Goal: Contribute content

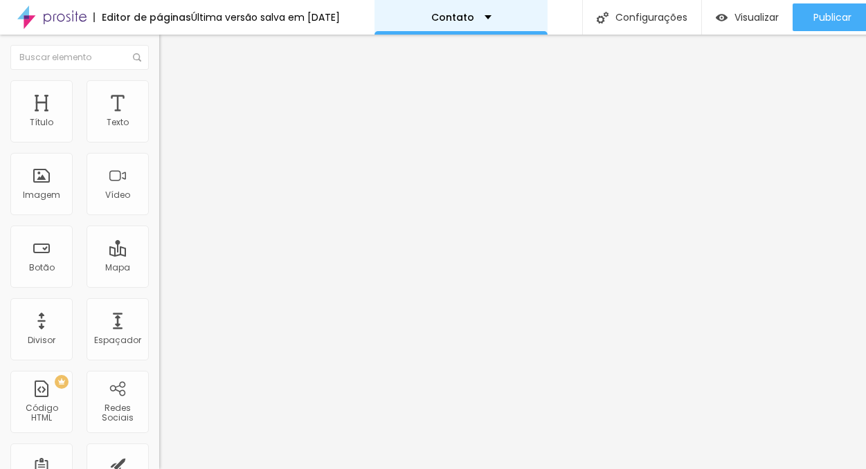
click at [492, 12] on div "Contato" at bounding box center [461, 17] width 60 height 10
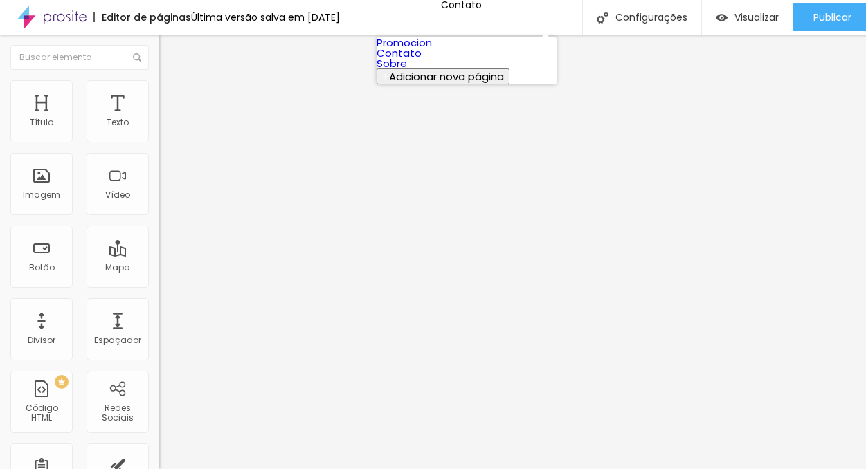
click at [407, 71] on link "Sobre" at bounding box center [392, 63] width 30 height 15
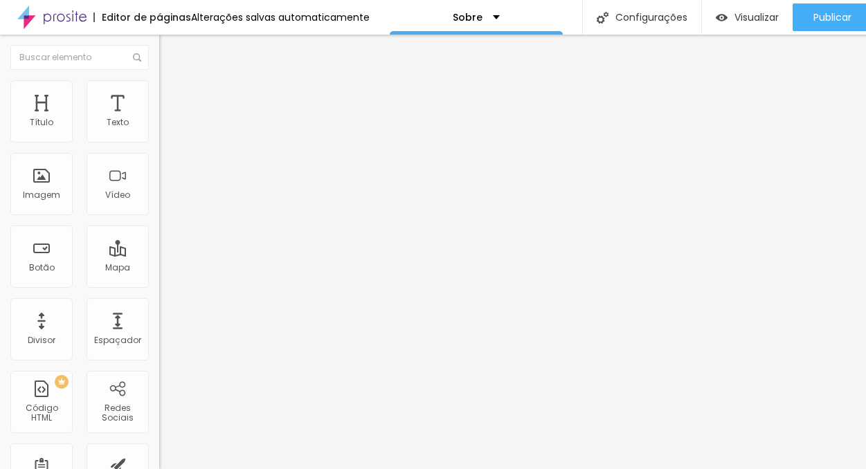
click at [159, 119] on span "Trocar imagem" at bounding box center [196, 113] width 75 height 12
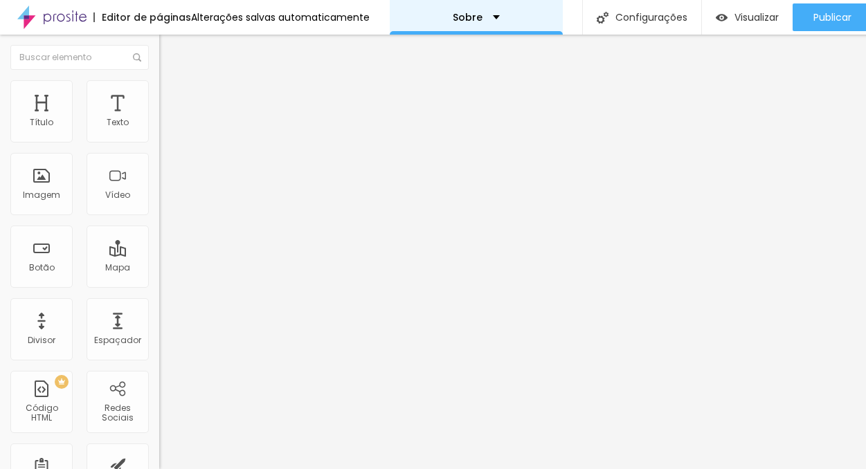
click at [469, 15] on p "Sobre" at bounding box center [468, 17] width 30 height 10
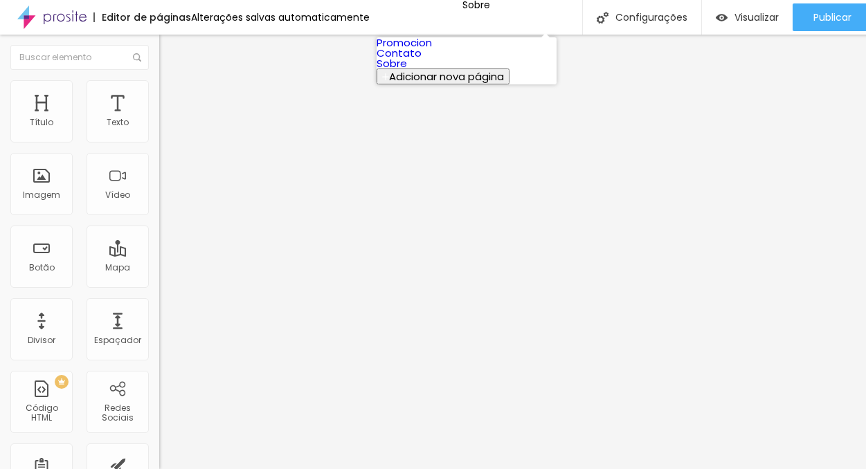
click at [422, 60] on link "Contato" at bounding box center [399, 53] width 45 height 15
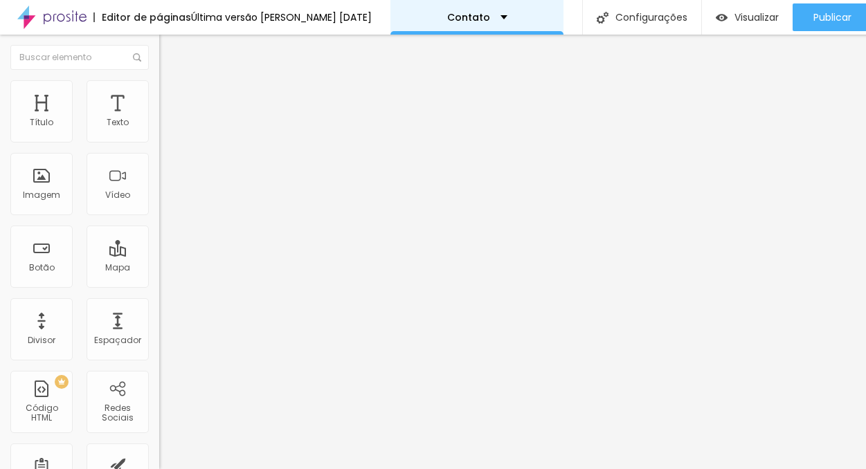
click at [490, 24] on div "Contato" at bounding box center [477, 17] width 173 height 35
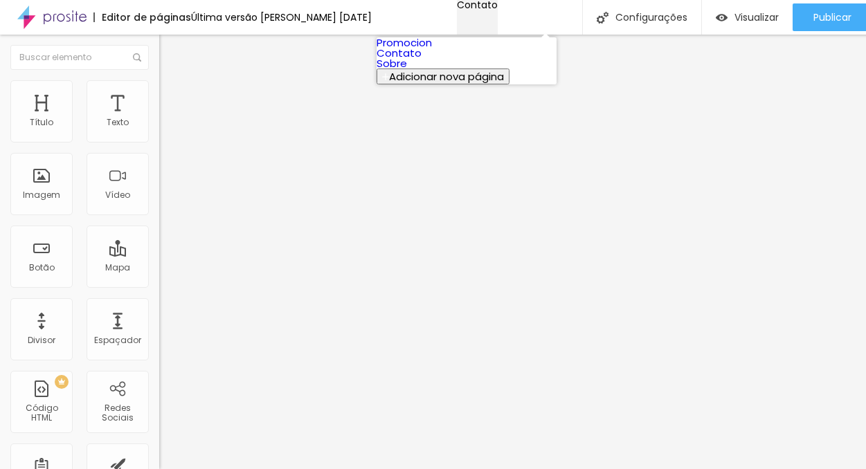
click at [490, 10] on div "Contato" at bounding box center [477, 5] width 41 height 10
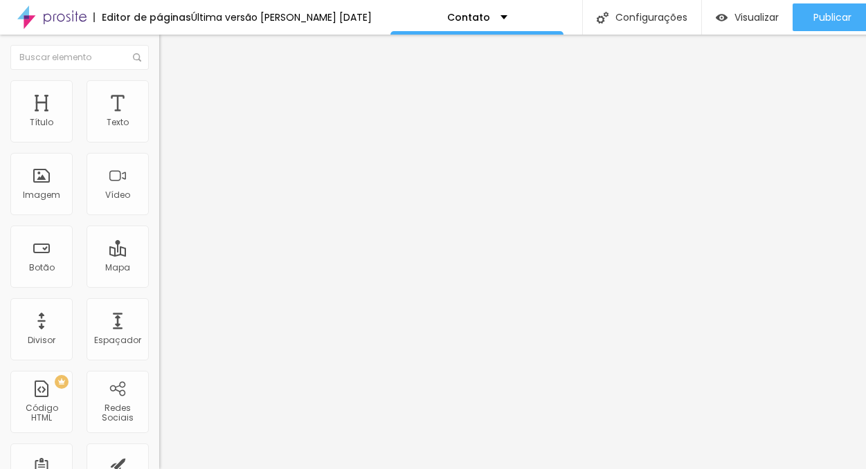
click at [159, 126] on span "Encaixotado" at bounding box center [186, 120] width 54 height 12
click at [159, 146] on div "Completo" at bounding box center [238, 142] width 159 height 8
click at [159, 126] on span "Completo" at bounding box center [180, 120] width 42 height 12
click at [159, 134] on span "Encaixotado" at bounding box center [186, 129] width 54 height 12
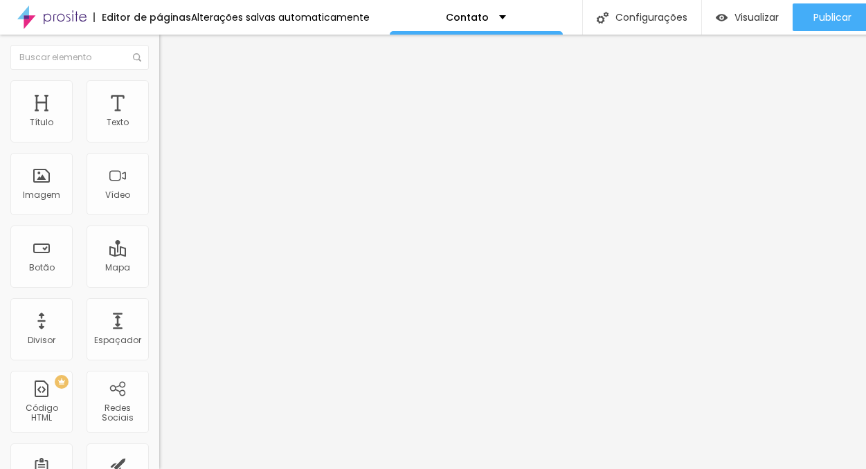
click at [159, 89] on img at bounding box center [165, 86] width 12 height 12
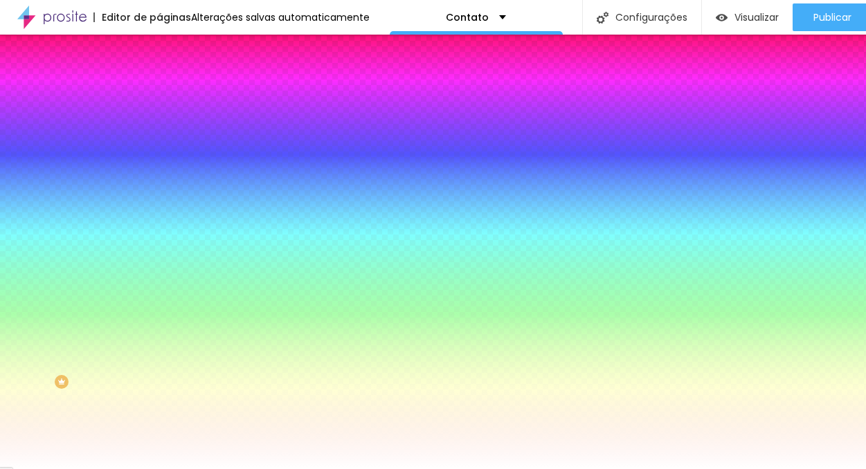
click at [159, 127] on span "Adicionar imagem" at bounding box center [203, 122] width 89 height 12
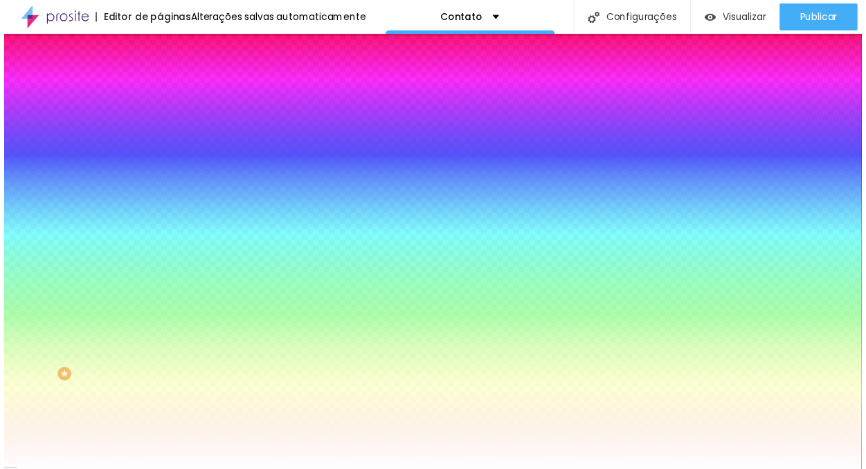
scroll to position [222, 0]
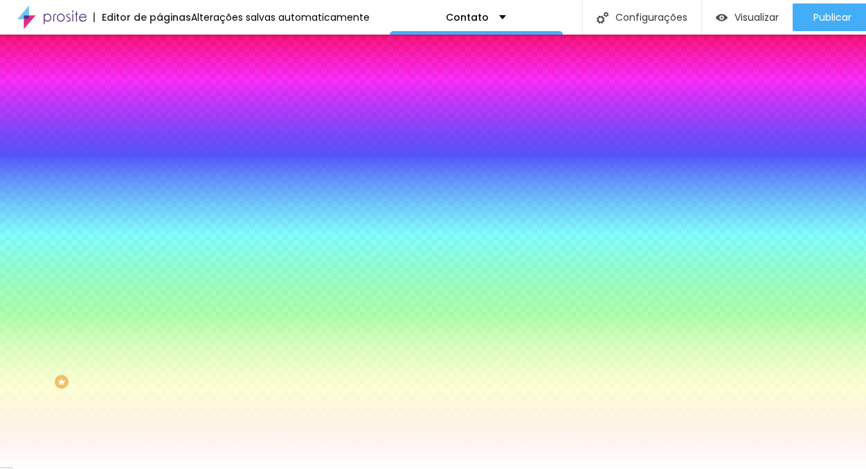
scroll to position [3, 0]
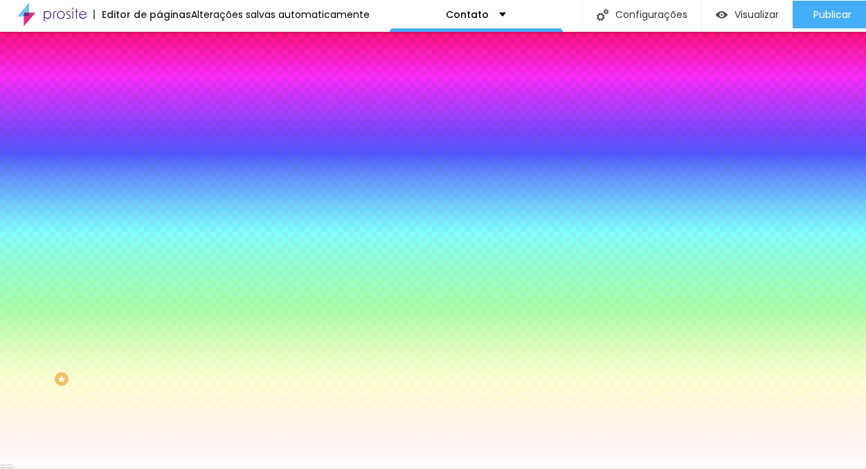
click at [235, 122] on img at bounding box center [239, 118] width 8 height 8
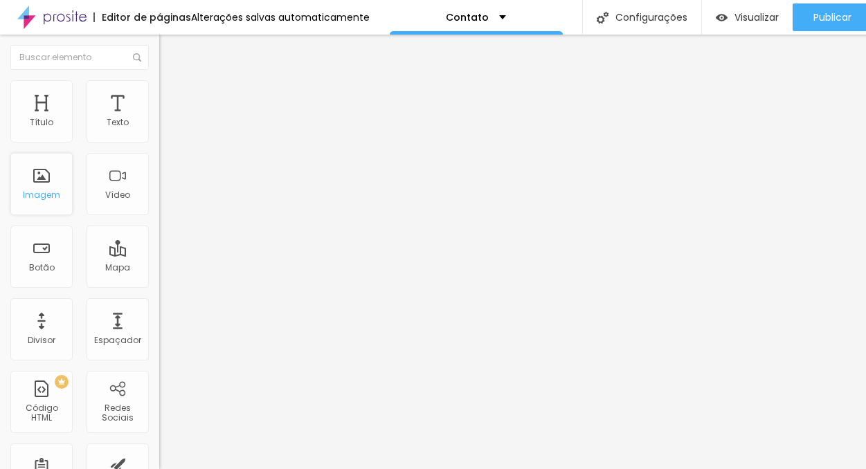
click at [40, 190] on div "Imagem" at bounding box center [41, 195] width 37 height 10
click at [159, 217] on span "Original" at bounding box center [175, 211] width 33 height 12
click at [159, 240] on div "Quadrado 1:1" at bounding box center [238, 236] width 159 height 8
click at [171, 246] on span "Quadrado" at bounding box center [193, 241] width 45 height 12
click at [159, 224] on div "Cinema 16:9" at bounding box center [238, 219] width 159 height 8
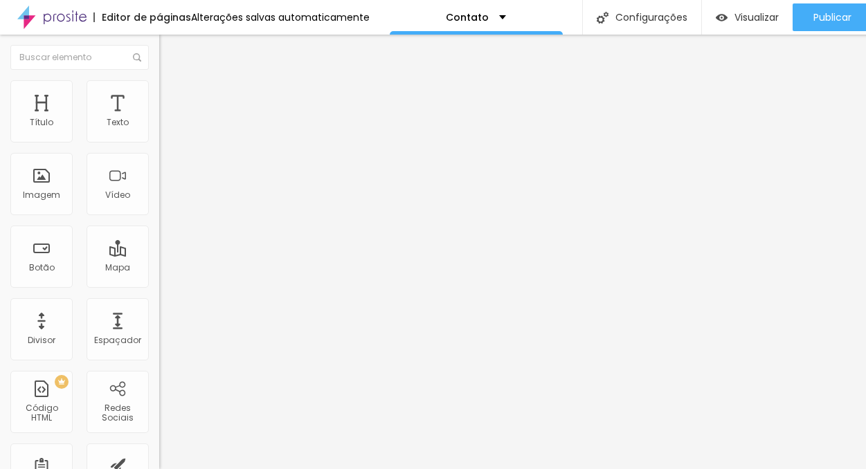
click at [159, 238] on span "Padrão" at bounding box center [174, 232] width 31 height 12
click at [159, 224] on div "Cinema 16:9" at bounding box center [238, 219] width 159 height 8
click at [159, 119] on span "Adicionar imagem" at bounding box center [203, 113] width 89 height 12
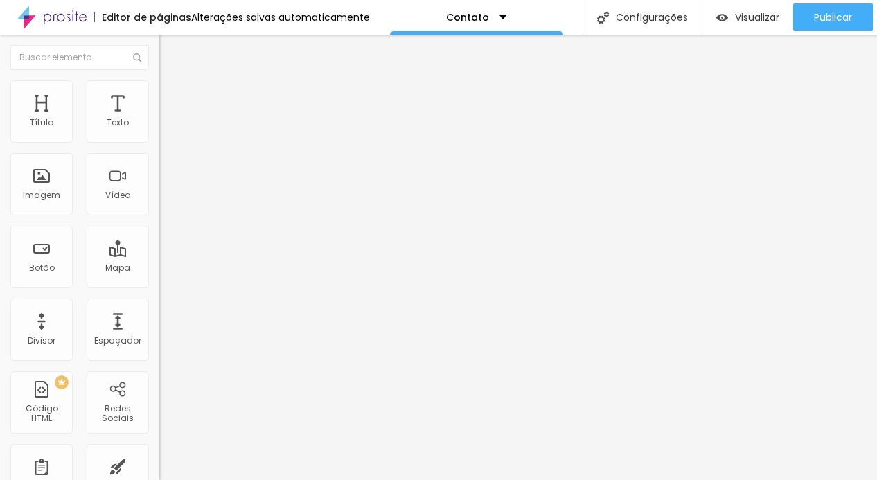
scroll to position [222, 0]
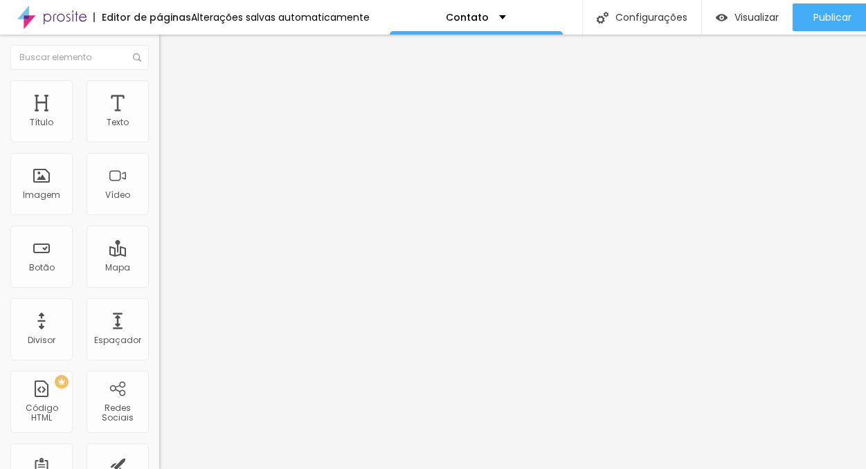
click at [235, 116] on img at bounding box center [239, 112] width 8 height 8
click at [159, 119] on span "Adicionar imagem" at bounding box center [203, 113] width 89 height 12
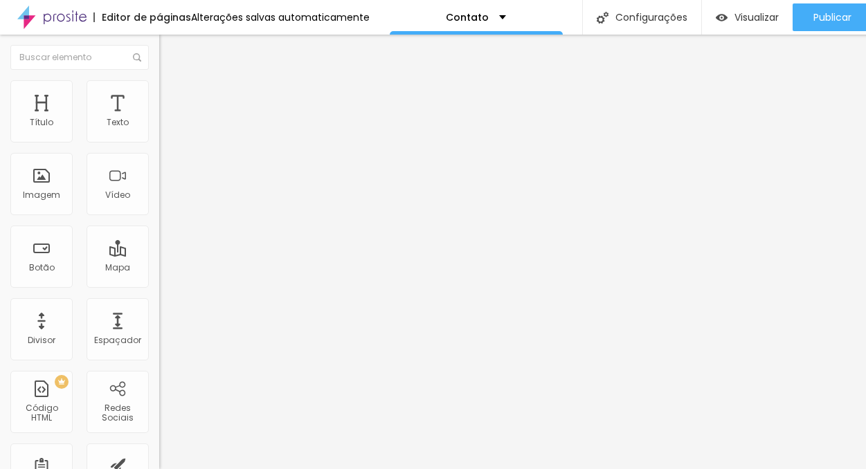
click at [159, 175] on img at bounding box center [164, 170] width 10 height 10
click at [159, 197] on img at bounding box center [164, 193] width 10 height 10
drag, startPoint x: 120, startPoint y: 279, endPoint x: 158, endPoint y: 272, distance: 38.0
click at [159, 186] on img at bounding box center [164, 182] width 10 height 10
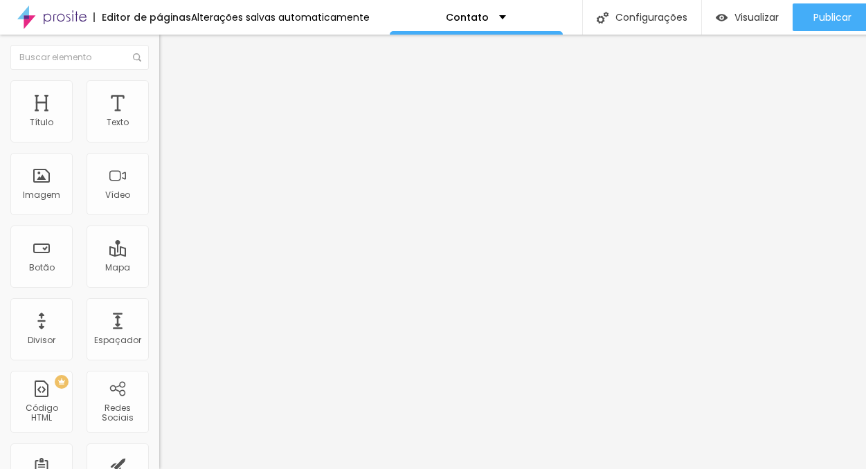
click at [159, 217] on span "16:9 Cinema" at bounding box center [185, 211] width 53 height 12
click at [190, 238] on span "4:3" at bounding box center [196, 232] width 12 height 12
click at [159, 246] on span "Quadrado" at bounding box center [181, 241] width 45 height 12
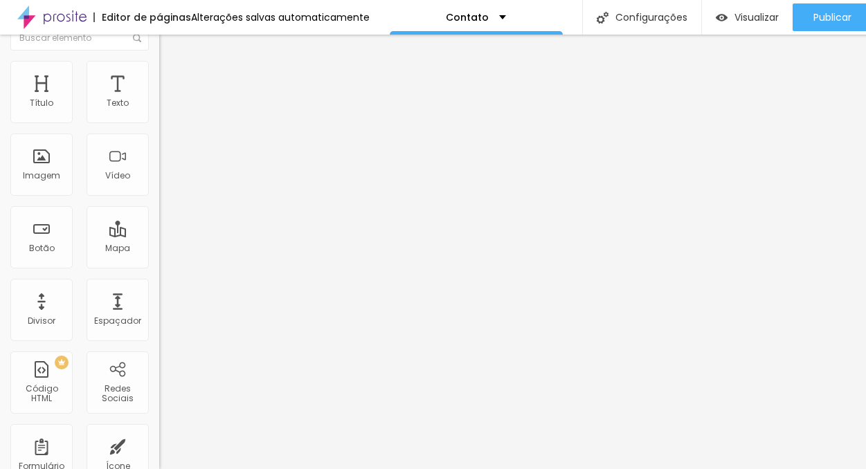
click at [159, 235] on span "Original" at bounding box center [175, 230] width 33 height 12
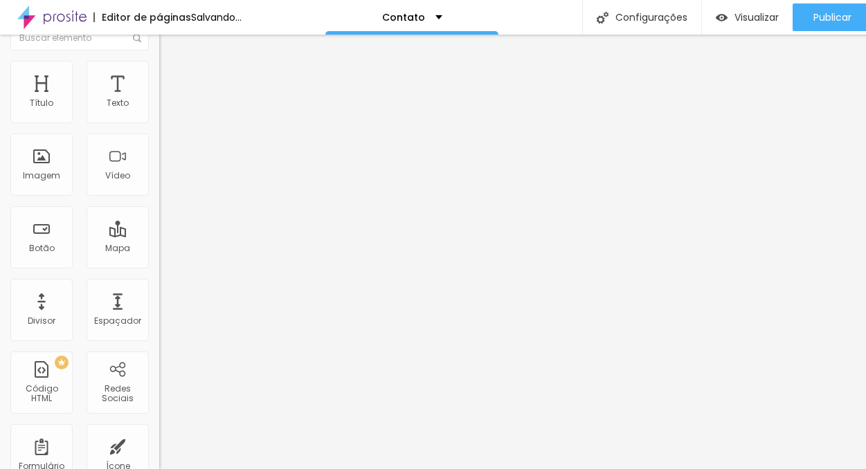
click at [159, 234] on div "Original" at bounding box center [238, 230] width 159 height 8
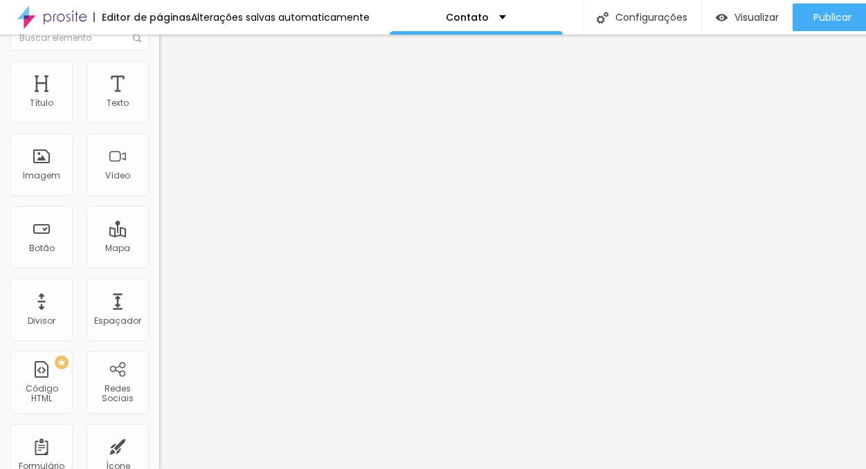
click at [159, 222] on span "Quadrado" at bounding box center [181, 216] width 45 height 12
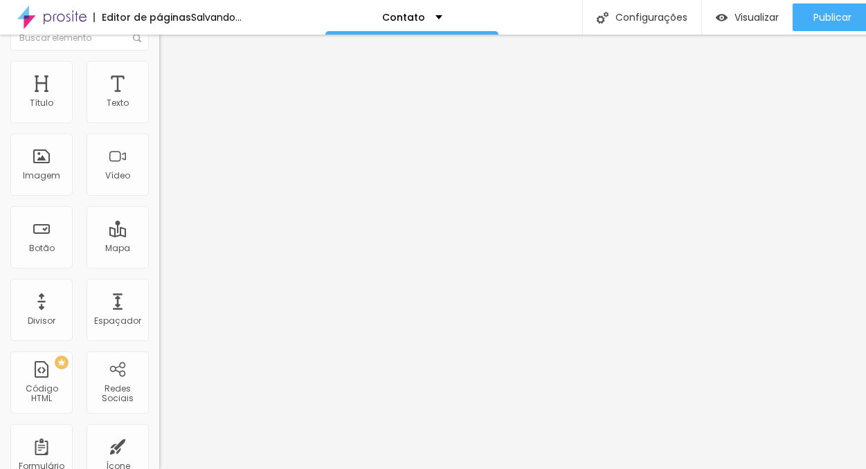
click at [159, 234] on div "Original" at bounding box center [238, 230] width 159 height 8
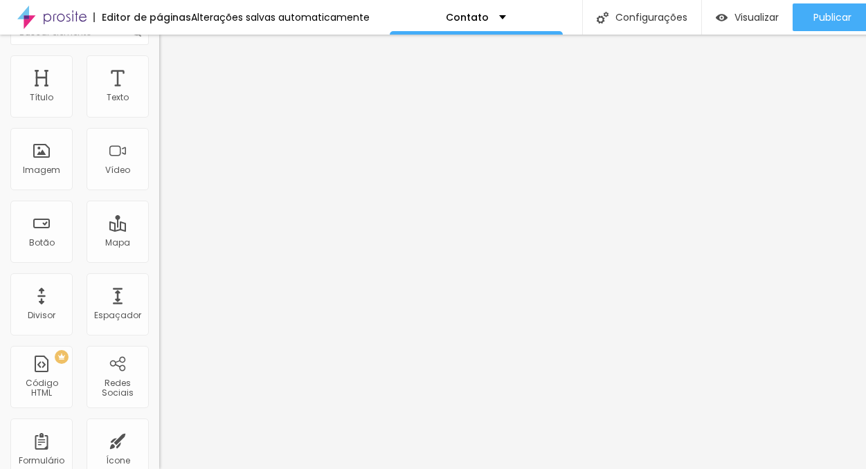
scroll to position [0, 0]
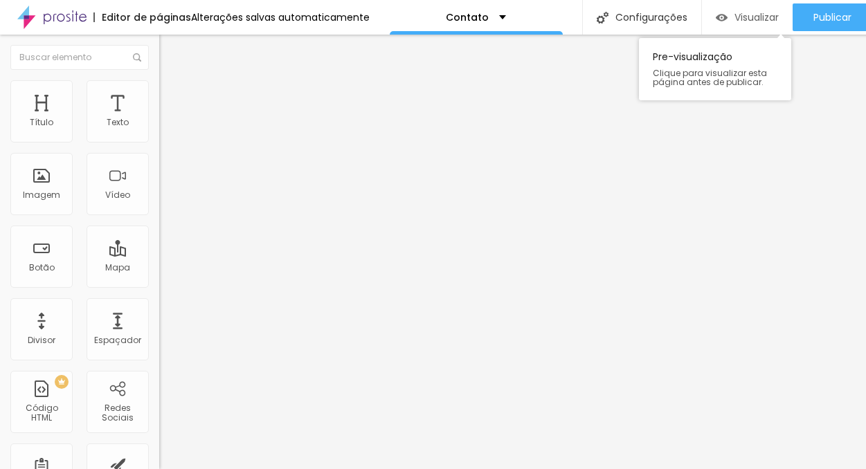
click at [728, 12] on div "Visualizar" at bounding box center [747, 17] width 63 height 28
click at [742, 9] on div "Visualizar" at bounding box center [747, 17] width 63 height 28
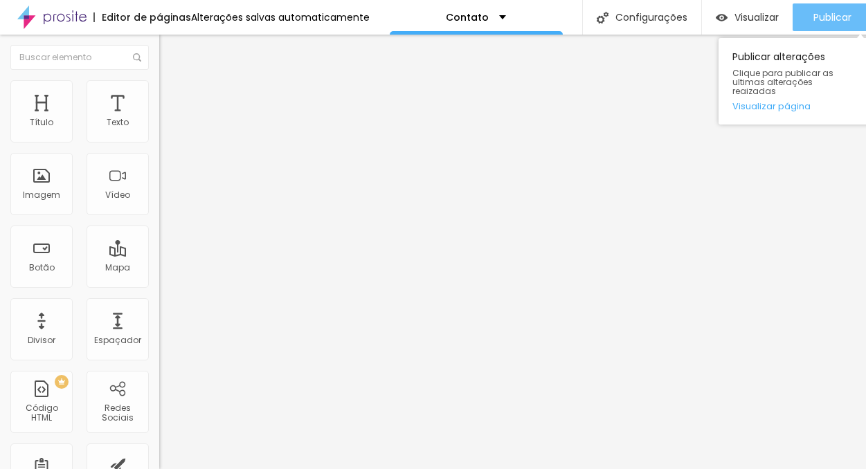
click at [816, 12] on span "Publicar" at bounding box center [833, 17] width 38 height 11
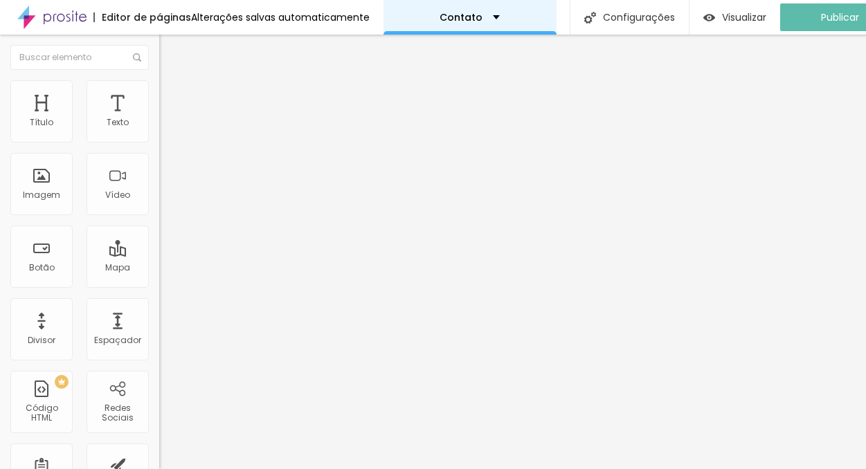
click at [494, 15] on div "Contato" at bounding box center [470, 17] width 60 height 10
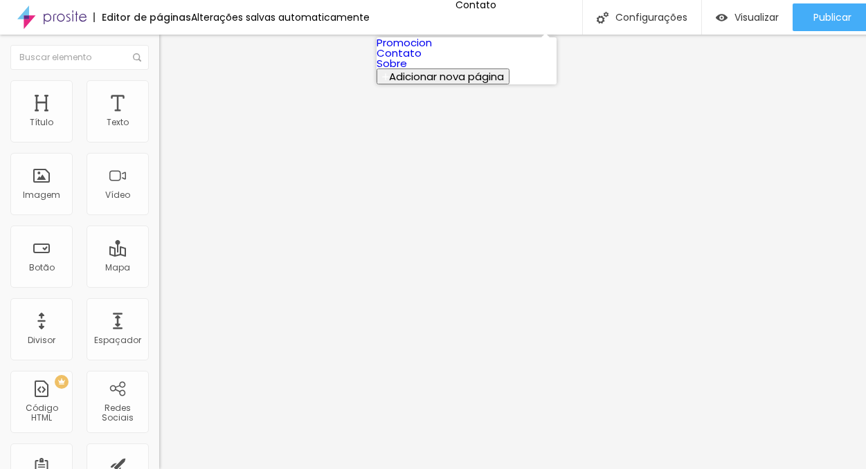
click at [407, 71] on link "Sobre" at bounding box center [392, 63] width 30 height 15
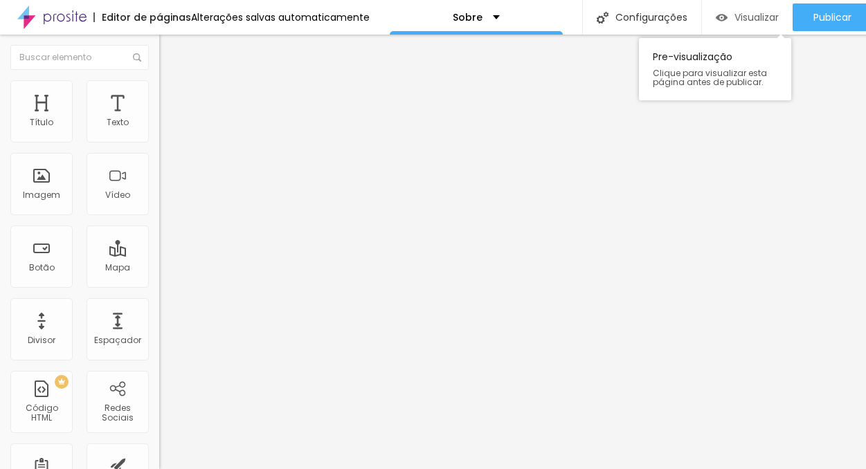
click at [748, 19] on span "Visualizar" at bounding box center [757, 17] width 44 height 11
click at [735, 18] on span "Visualizar" at bounding box center [757, 17] width 44 height 11
click at [766, 27] on div "Visualizar" at bounding box center [747, 17] width 63 height 28
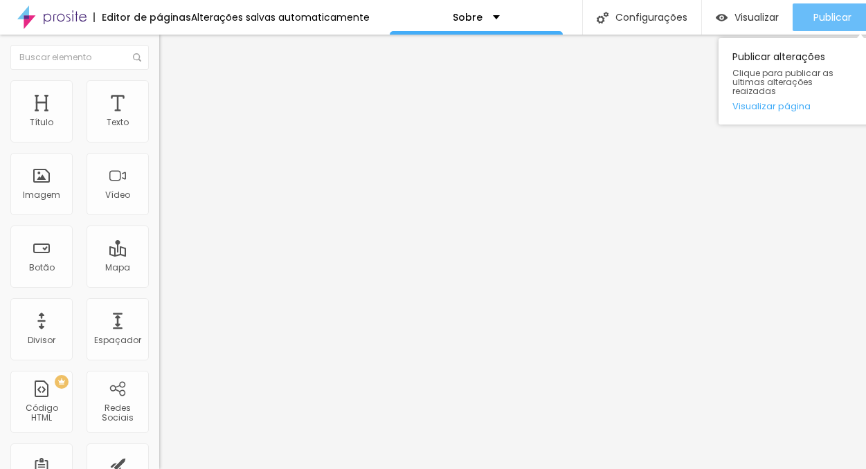
click at [818, 20] on span "Publicar" at bounding box center [833, 17] width 38 height 11
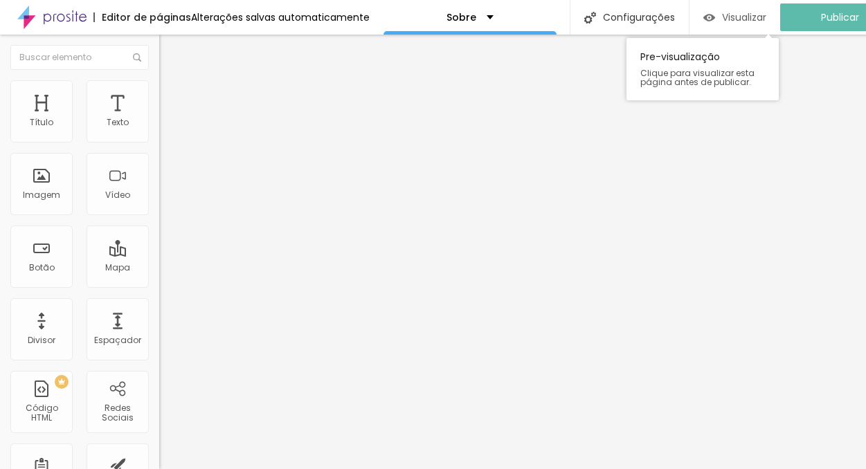
click at [739, 15] on span "Visualizar" at bounding box center [744, 17] width 44 height 11
